Goal: Register for event/course: Sign up to attend an event or enroll in a course

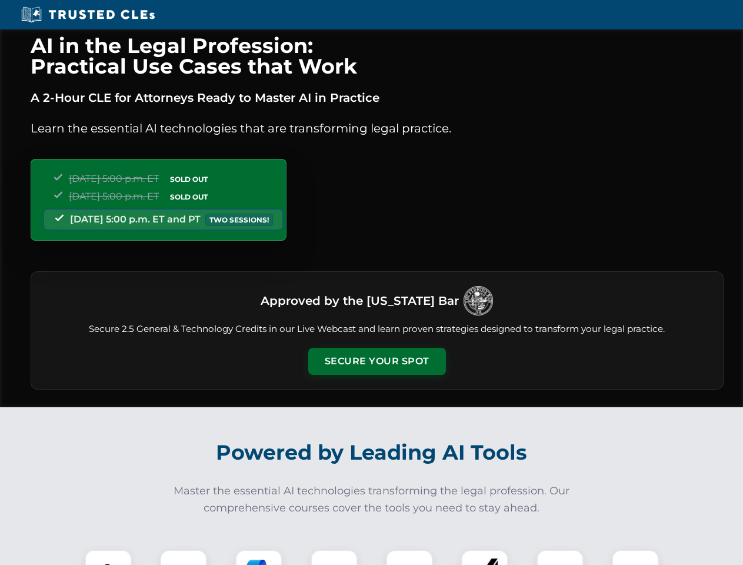
click at [377, 361] on button "Secure Your Spot" at bounding box center [377, 361] width 138 height 27
click at [108, 557] on img at bounding box center [108, 573] width 34 height 34
